Goal: Navigation & Orientation: Find specific page/section

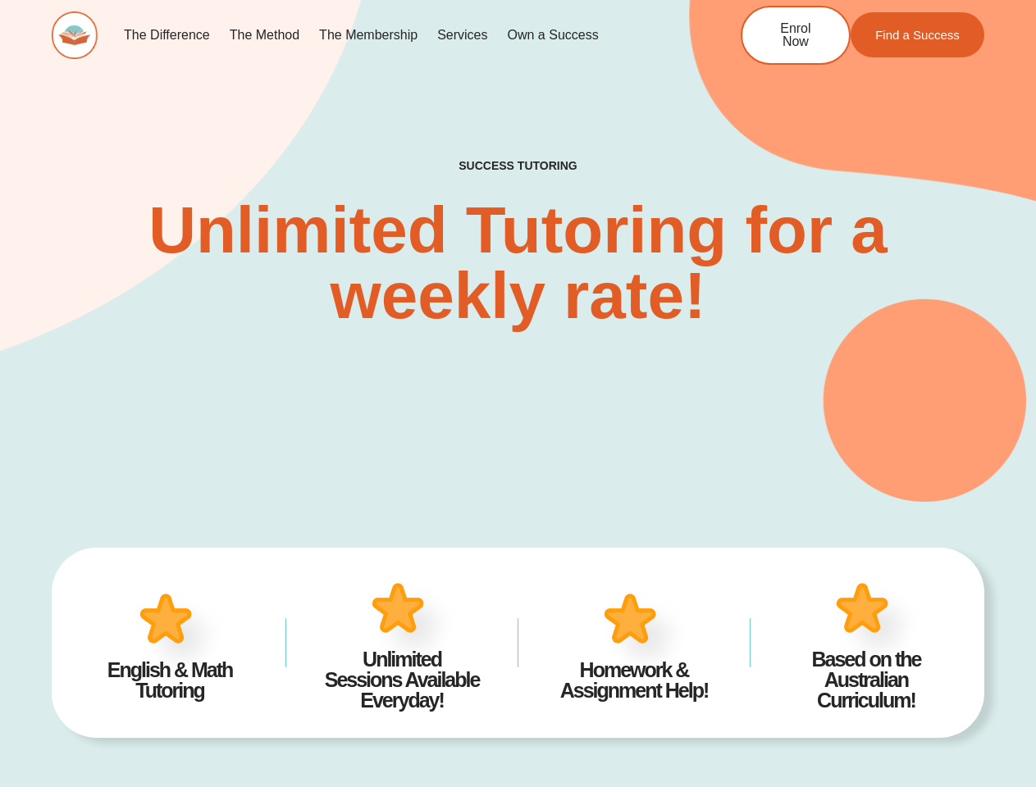
click at [518, 394] on div "SUCCESS TUTORING​ Unlimited Tutoring for a weekly rate!" at bounding box center [518, 219] width 933 height 566
click at [462, 35] on link "Services" at bounding box center [462, 35] width 70 height 38
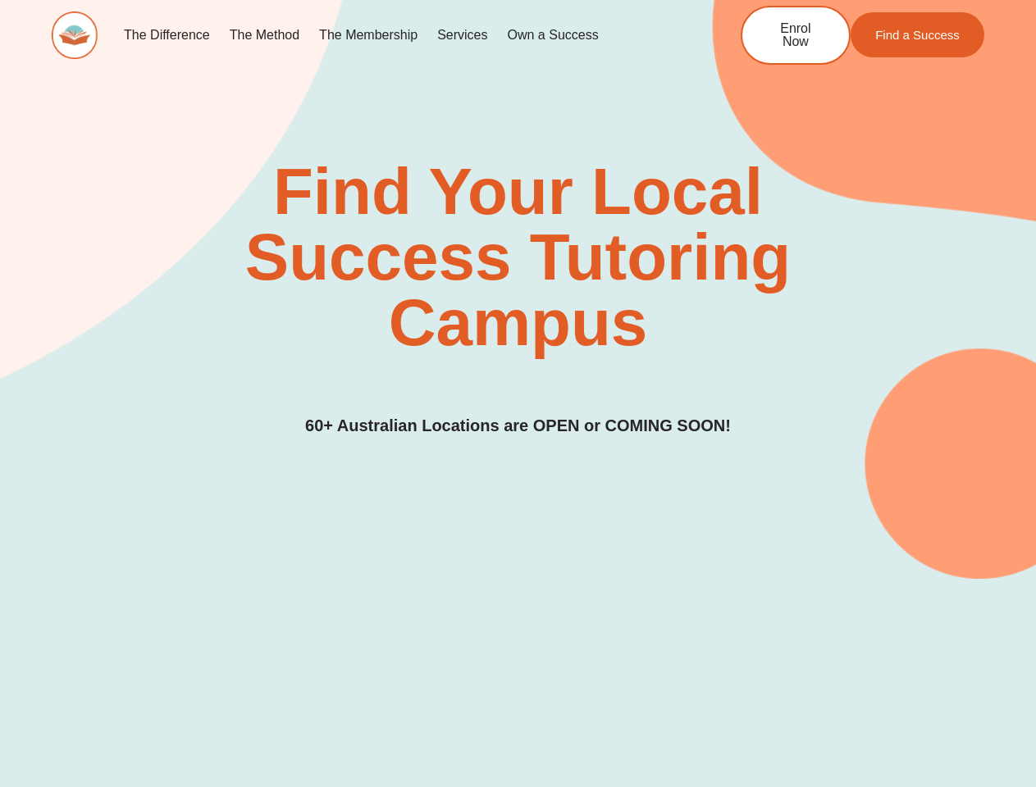
click at [518, 394] on div "Find Your Local Success Tutoring Campus 60+ Australian Locations are OPEN or CO…" at bounding box center [518, 299] width 933 height 280
click at [462, 35] on link "Services" at bounding box center [462, 35] width 70 height 38
